Goal: Find specific page/section: Find specific page/section

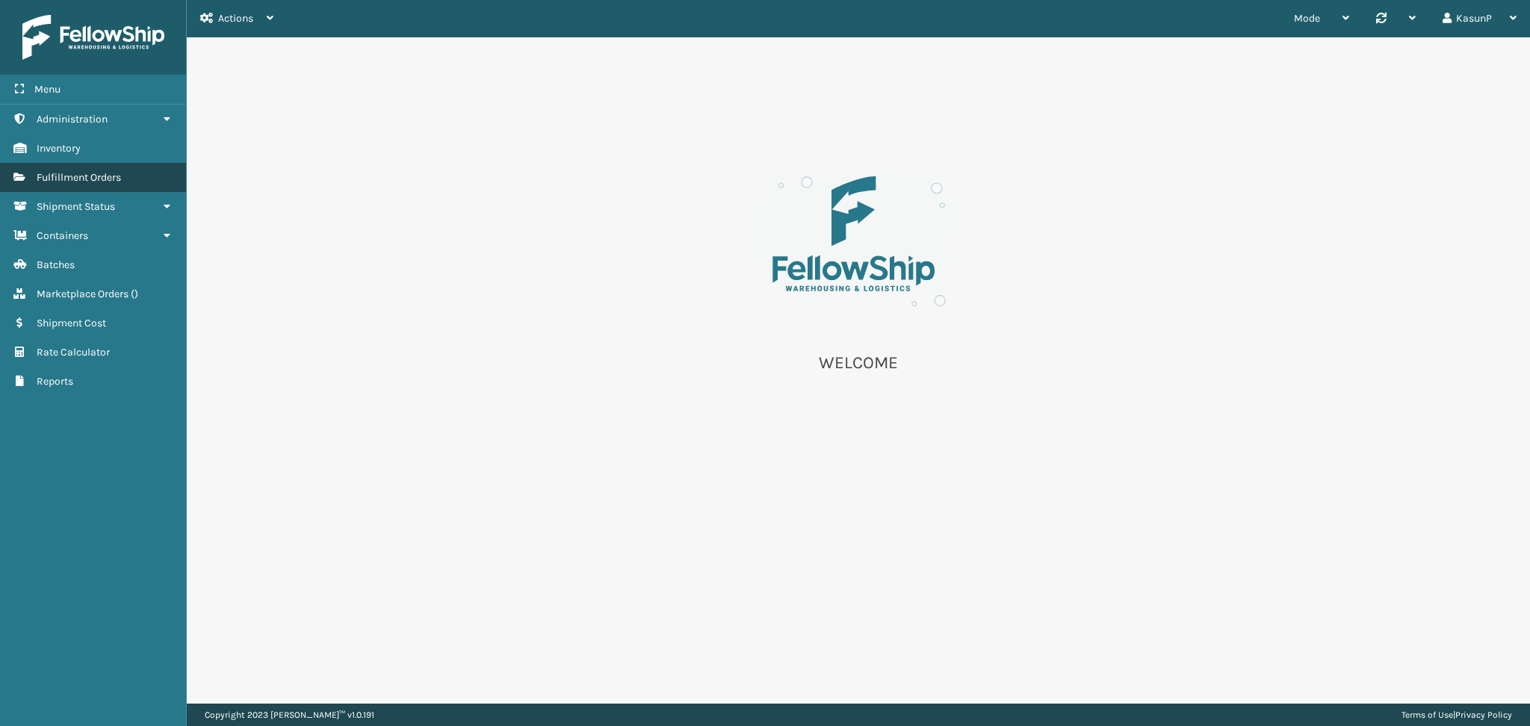
click at [60, 177] on span "Fulfillment Orders" at bounding box center [79, 177] width 84 height 13
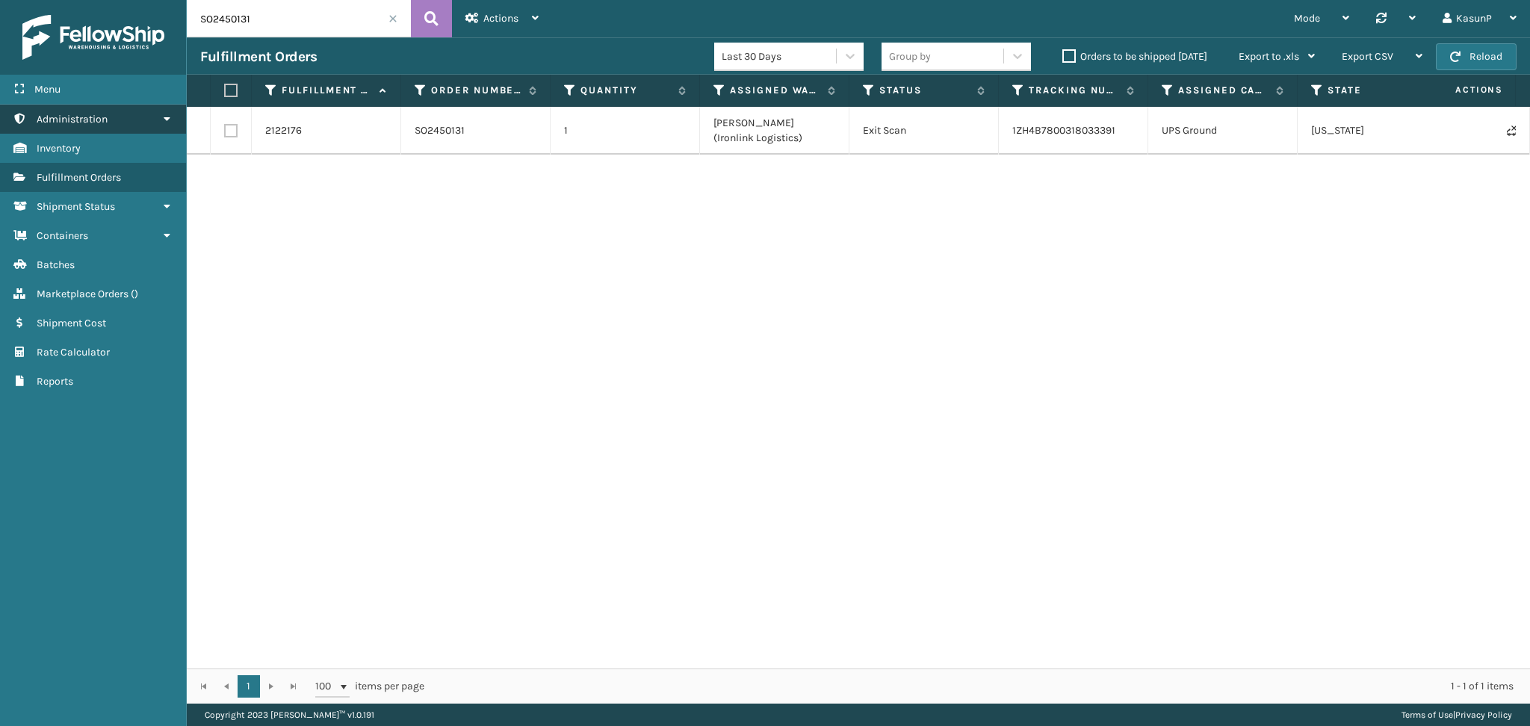
click at [159, 120] on link "Administration" at bounding box center [93, 119] width 186 height 29
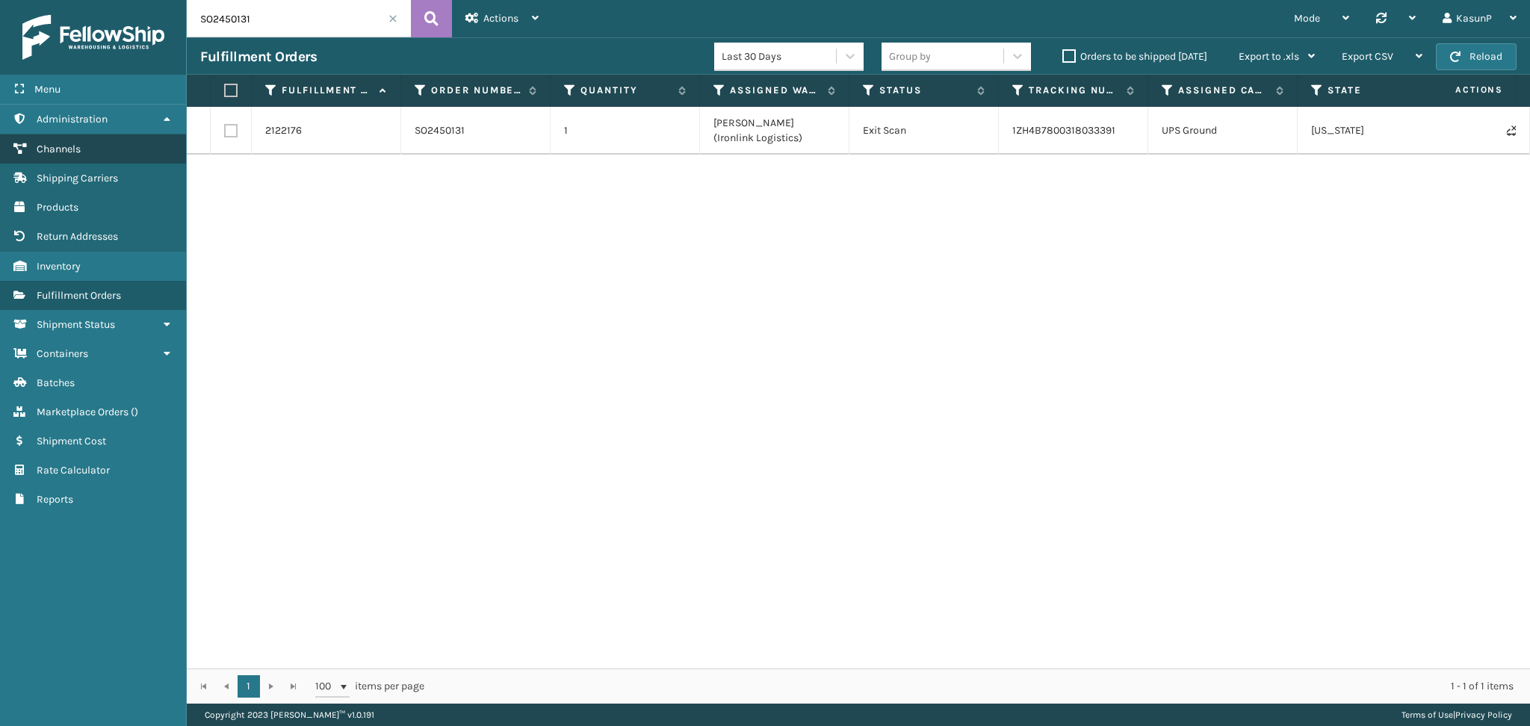
click at [78, 150] on span "Channels" at bounding box center [59, 149] width 44 height 13
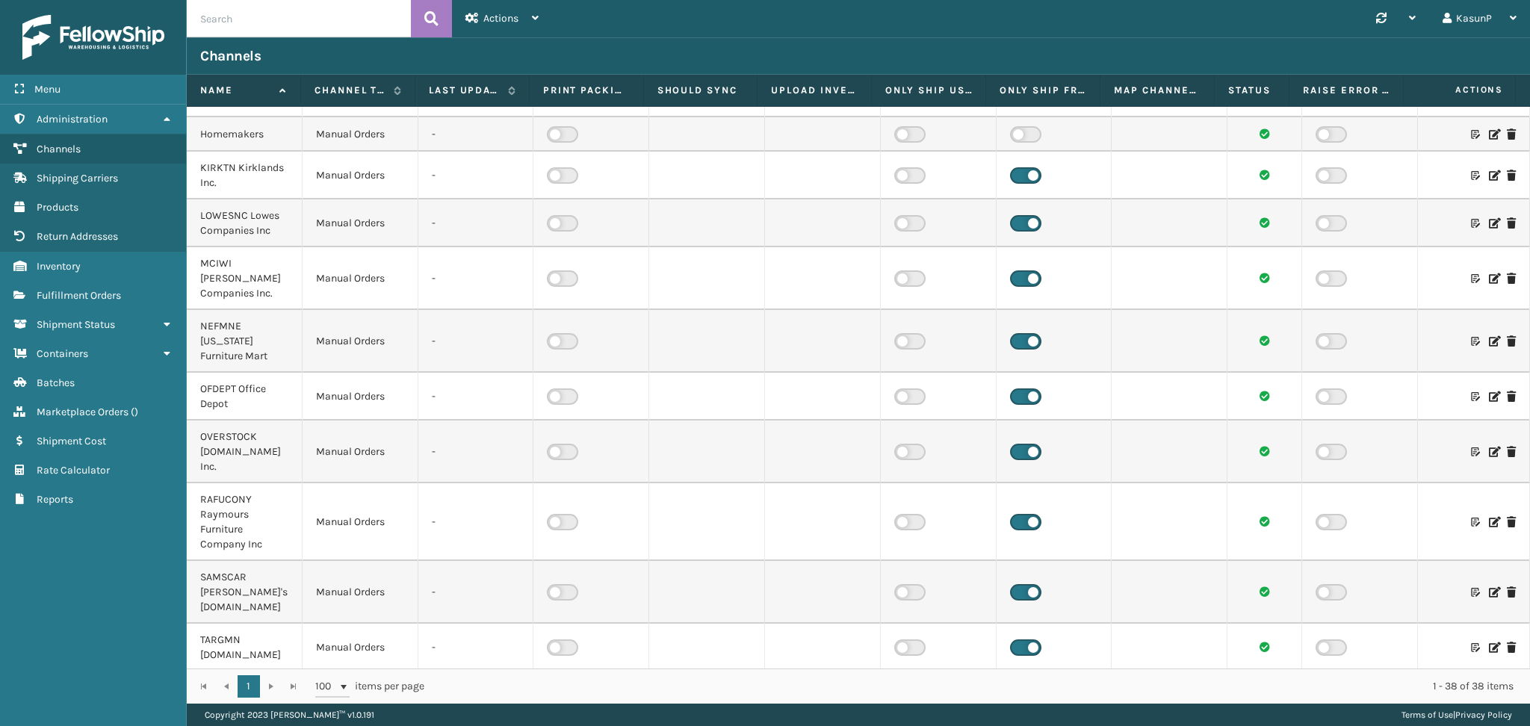
scroll to position [1345, 0]
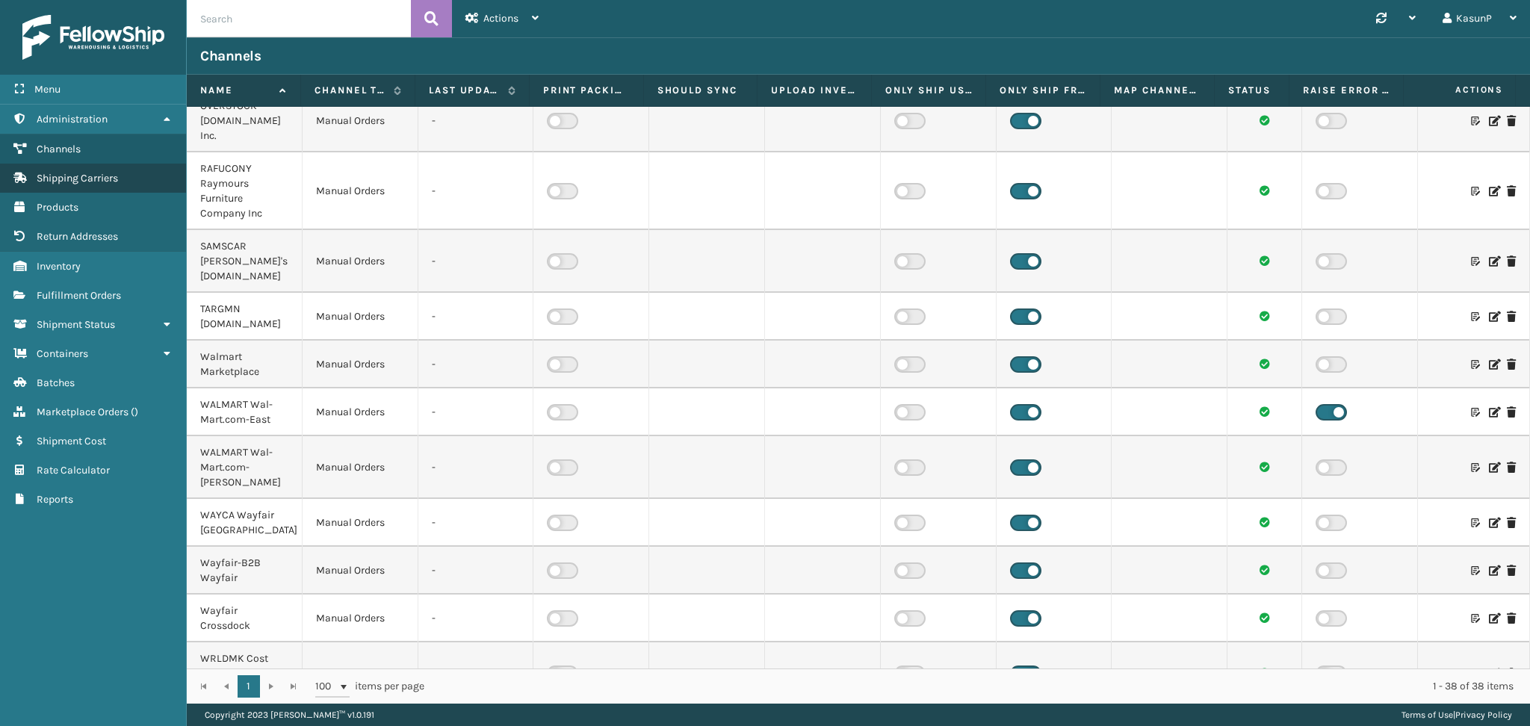
click at [81, 177] on span "Shipping Carriers" at bounding box center [77, 178] width 81 height 13
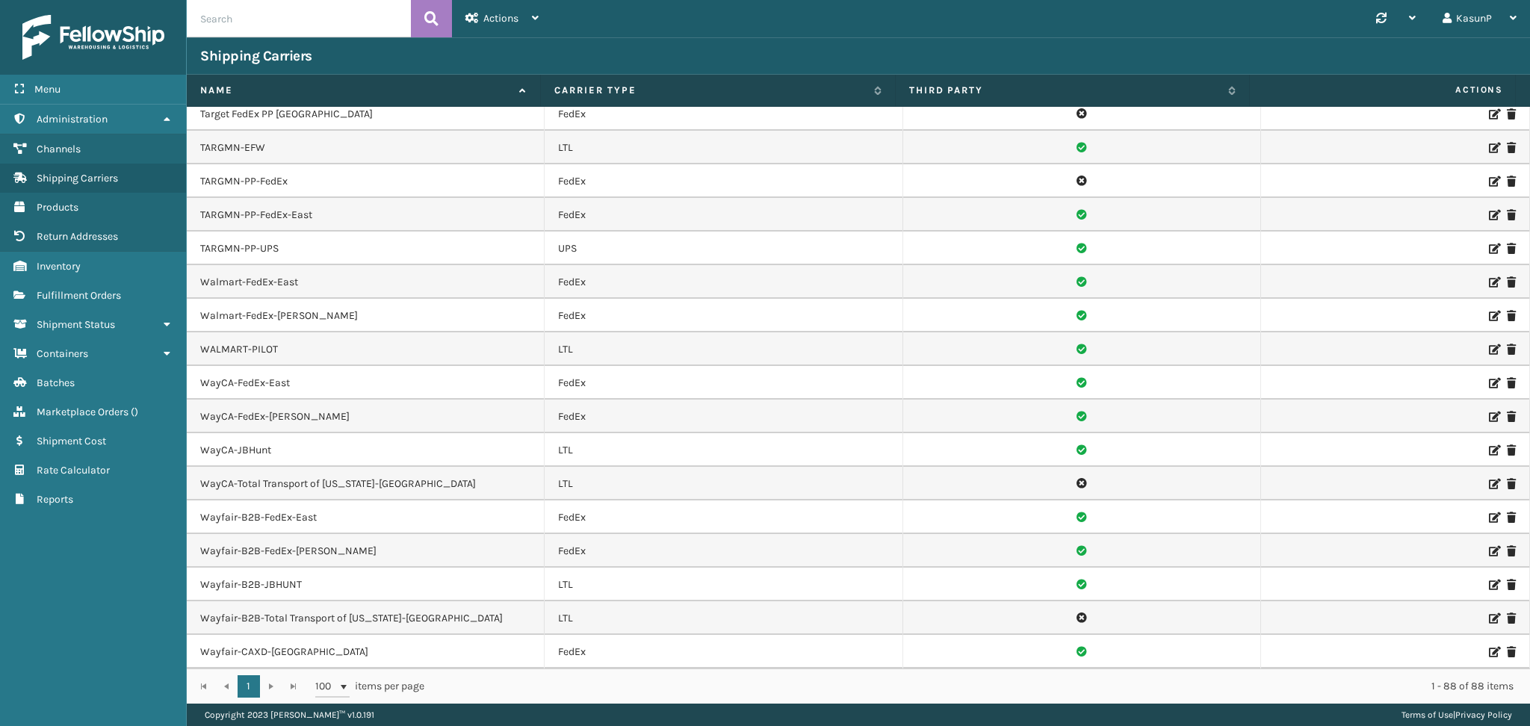
scroll to position [2399, 0]
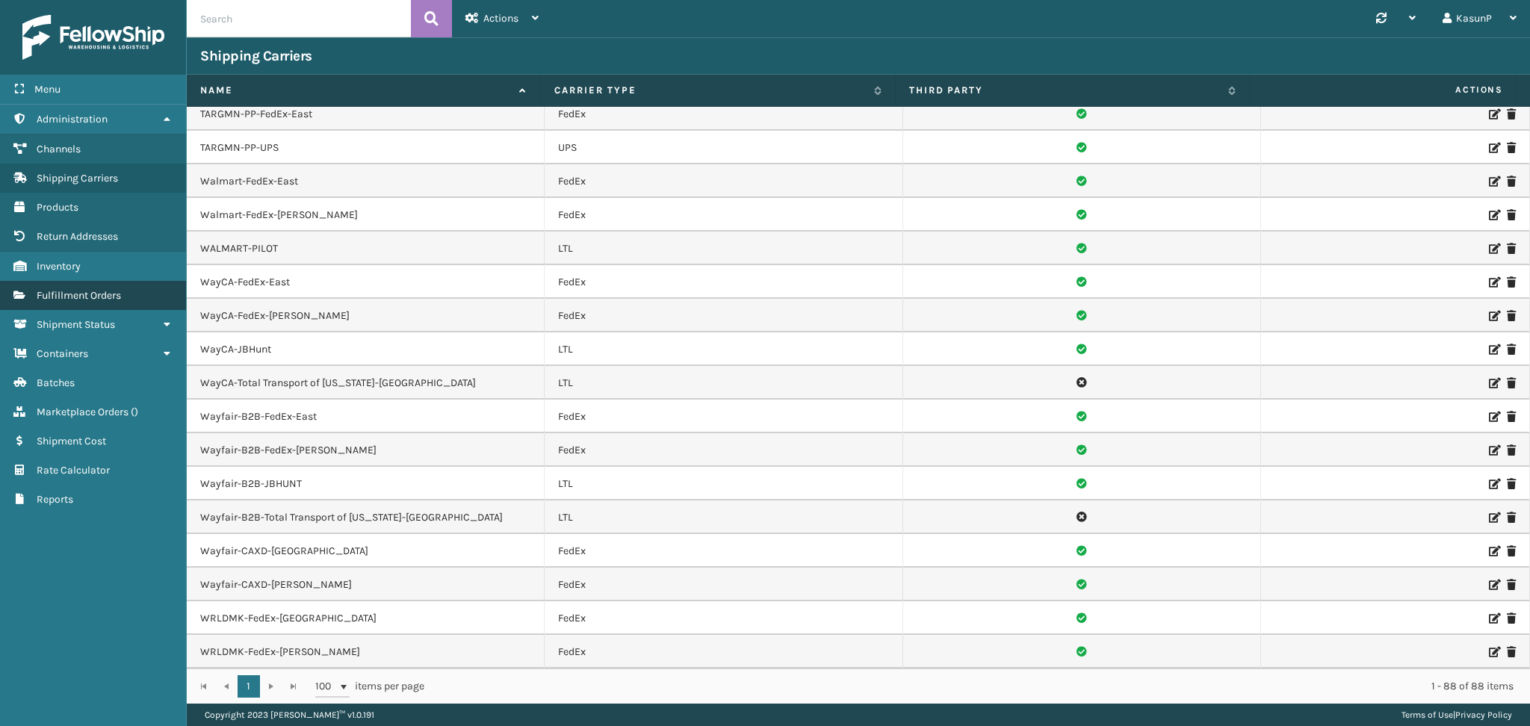
click at [34, 281] on link "Fulfillment Orders" at bounding box center [93, 295] width 186 height 29
